Goal: Find specific page/section: Find specific page/section

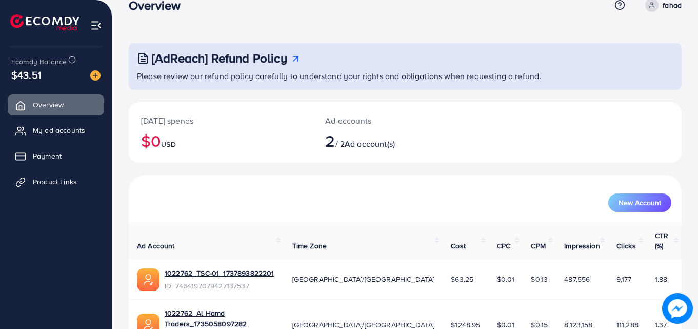
scroll to position [65, 0]
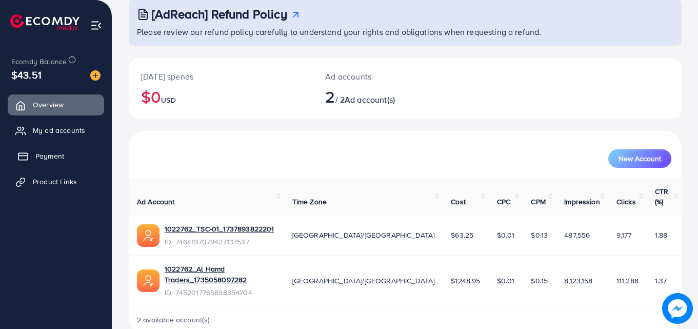
click at [24, 154] on icon at bounding box center [23, 156] width 10 height 10
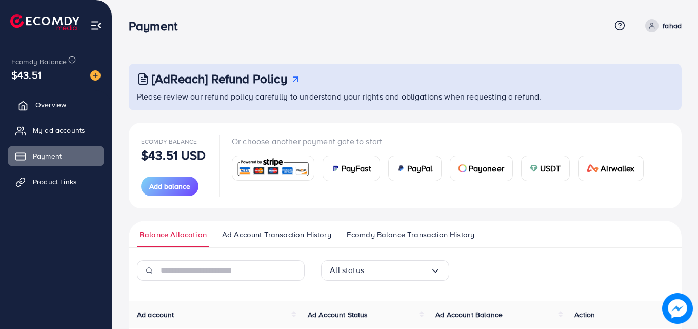
click at [50, 104] on span "Overview" at bounding box center [50, 105] width 31 height 10
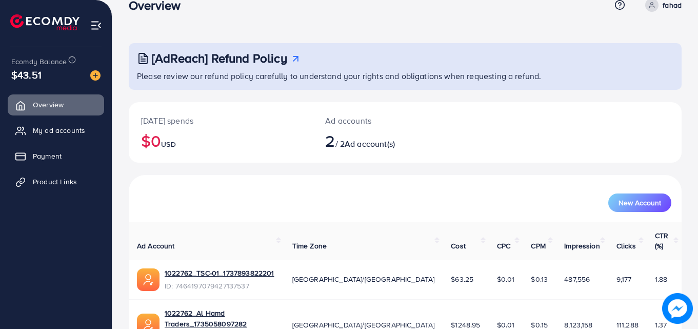
click at [617, 241] on span "Clicks" at bounding box center [627, 246] width 20 height 10
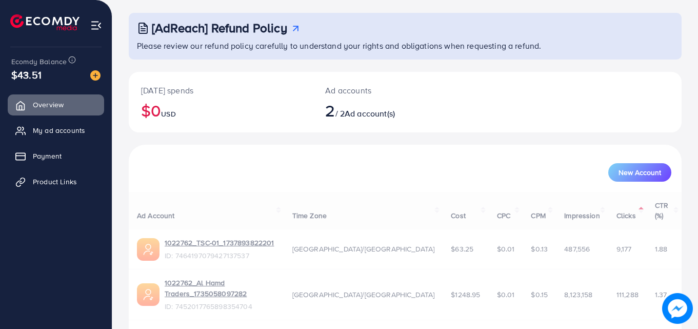
scroll to position [65, 0]
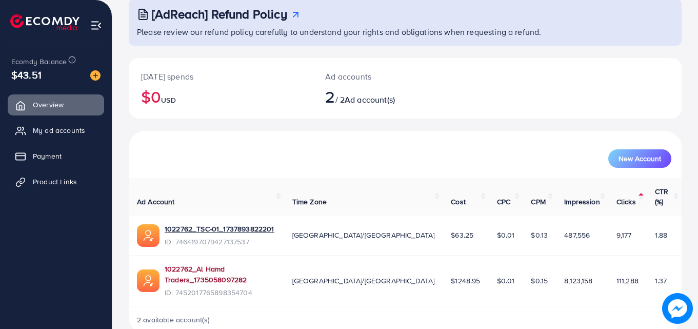
click at [276, 264] on link "1022762_Al Hamd Traders_1735058097282" at bounding box center [220, 274] width 111 height 21
